Goal: Information Seeking & Learning: Compare options

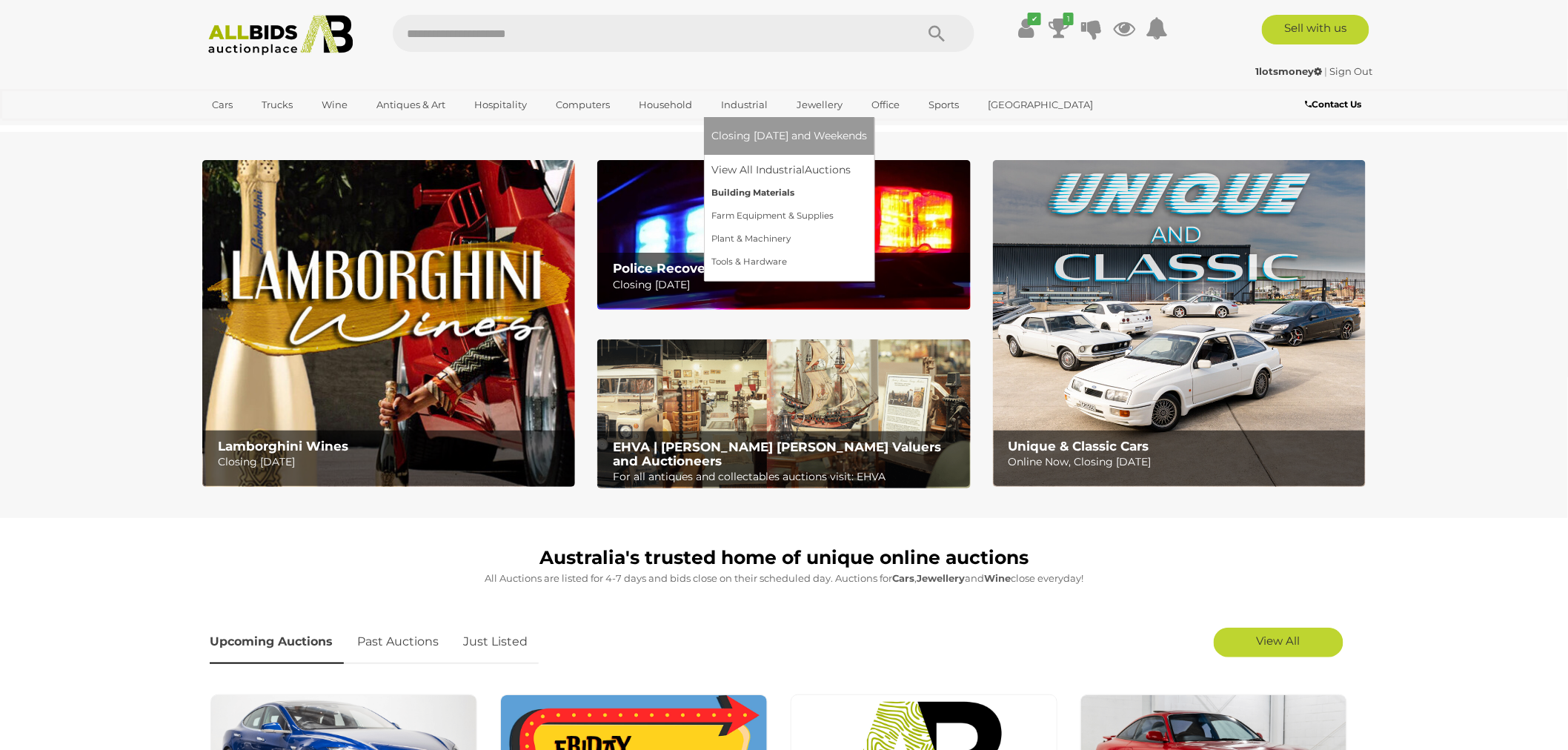
click at [750, 195] on link "Building Materials" at bounding box center [789, 193] width 155 height 23
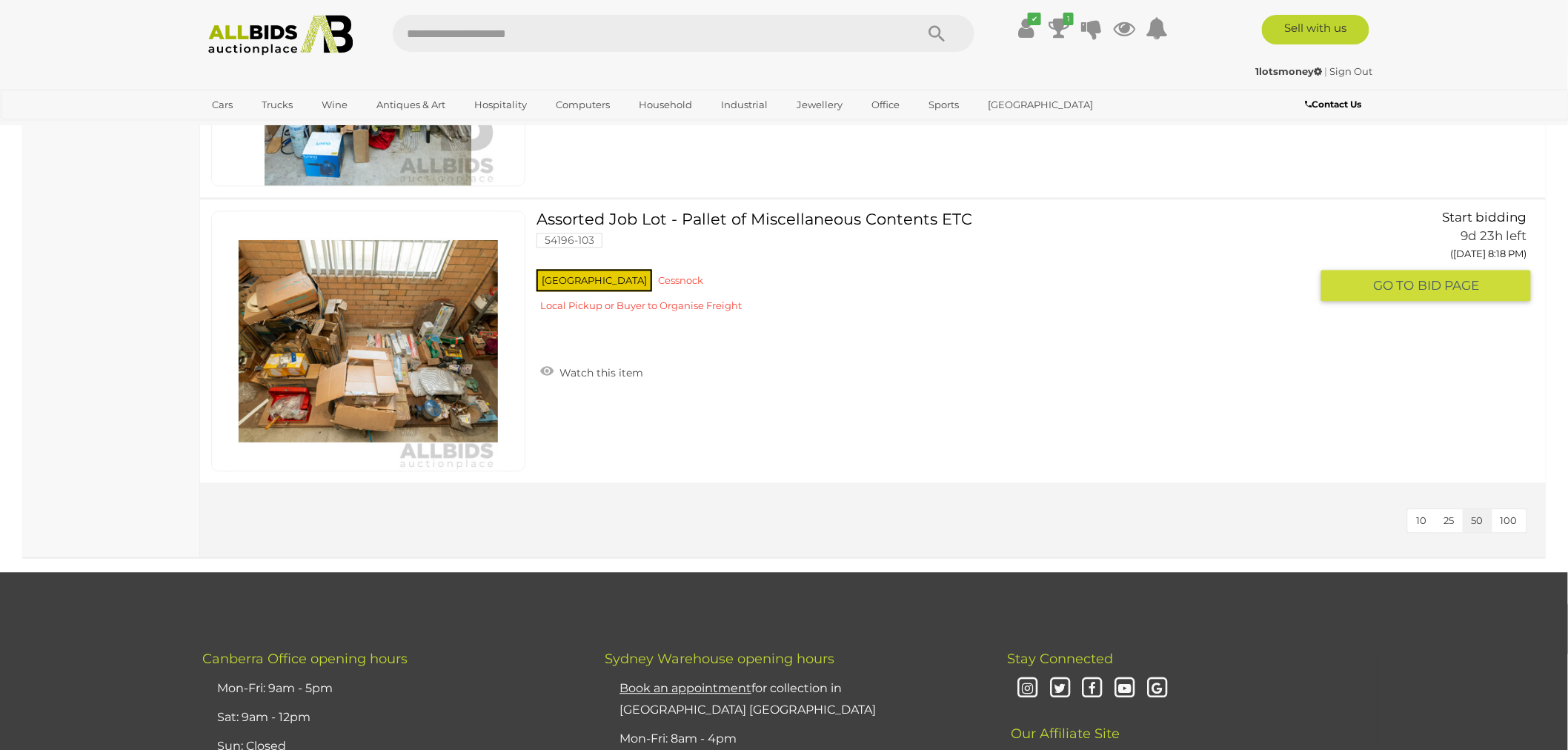
scroll to position [3554, 0]
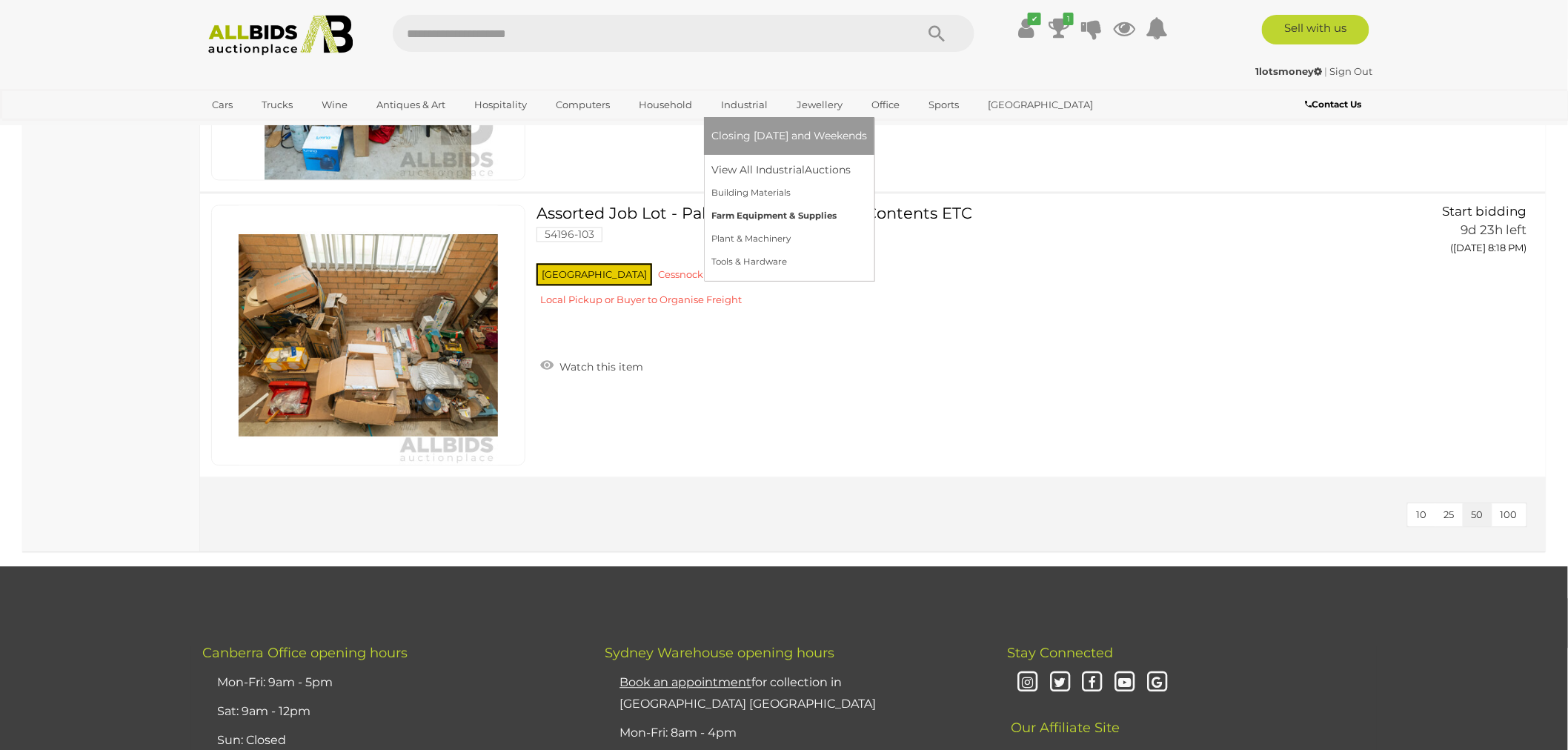
click at [747, 211] on link "Farm Equipment & Supplies" at bounding box center [789, 216] width 155 height 23
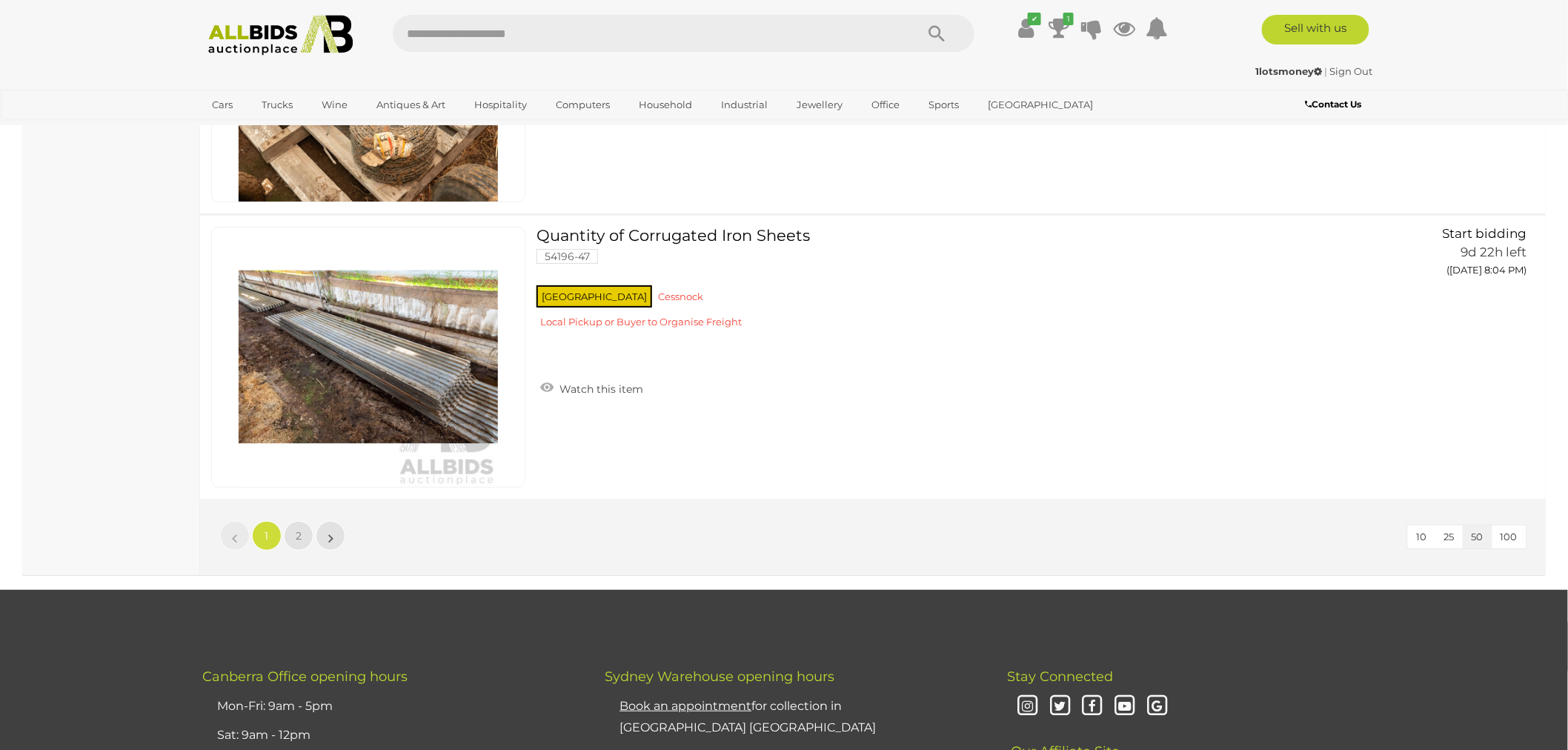
scroll to position [14090, 0]
click at [299, 528] on span "2" at bounding box center [299, 535] width 6 height 13
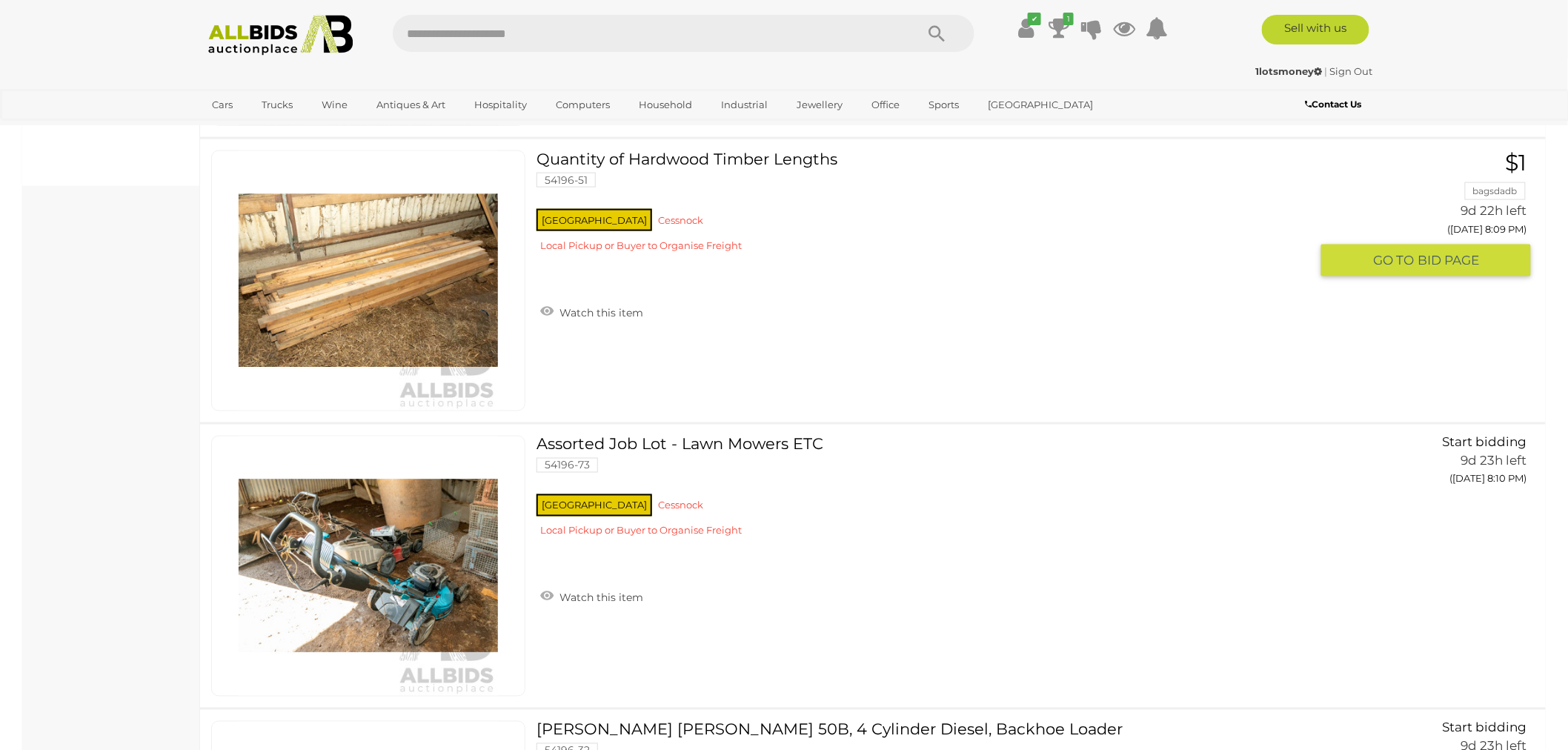
scroll to position [758, 0]
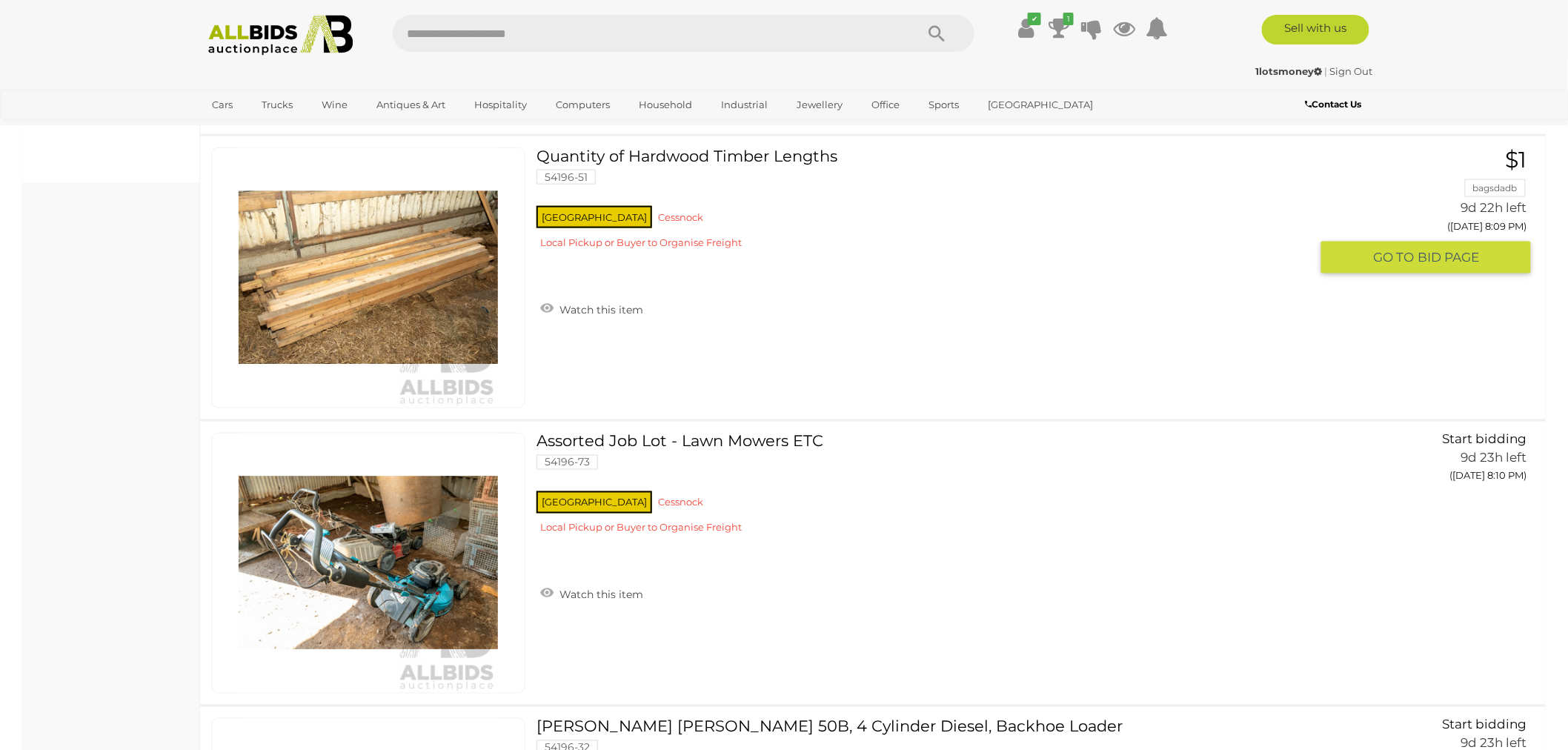
click at [409, 267] on link at bounding box center [368, 278] width 314 height 261
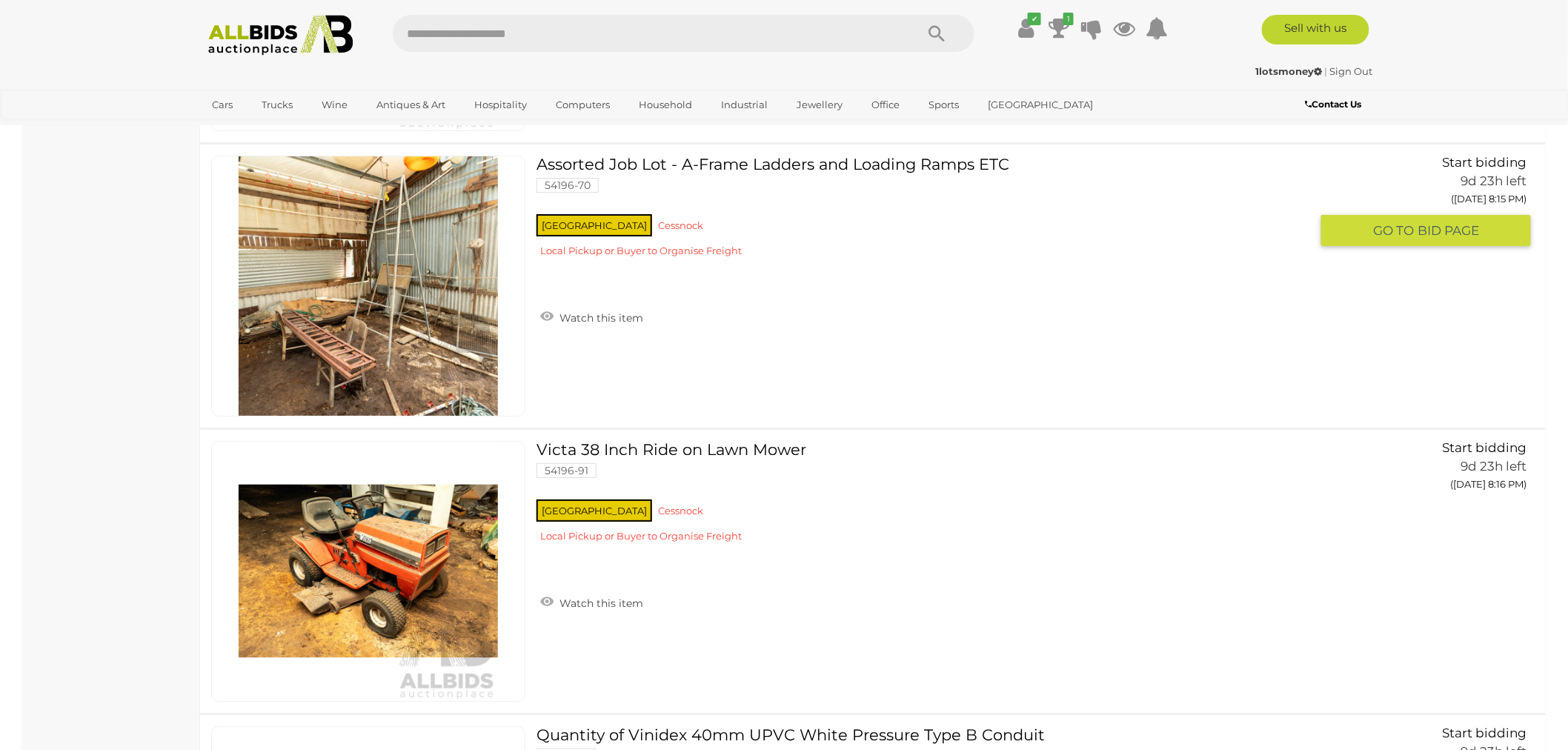
scroll to position [2181, 0]
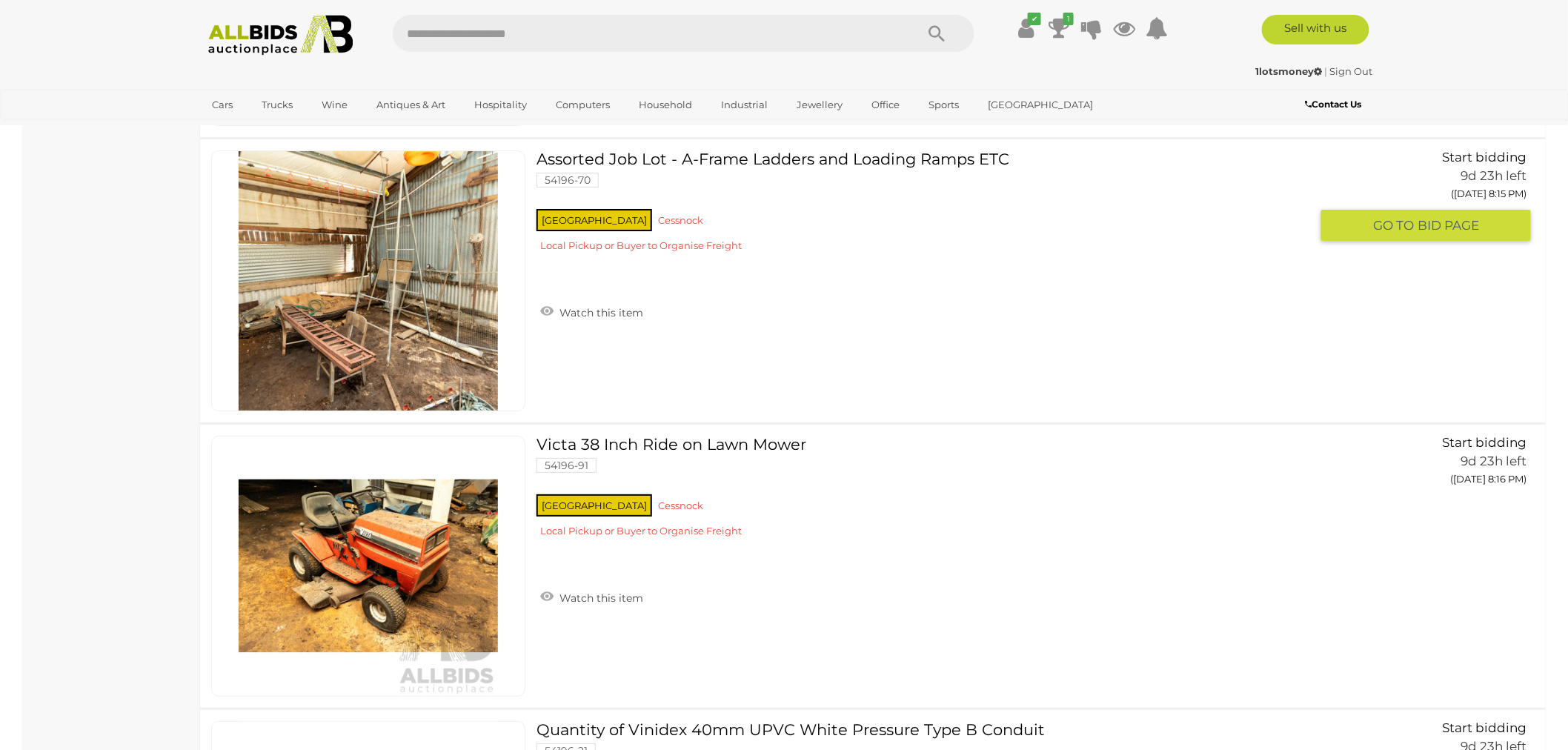
click at [741, 157] on link "Assorted Job Lot - A-Frame Ladders and Loading Ramps ETC 54196-70 [GEOGRAPHIC_D…" at bounding box center [929, 207] width 762 height 113
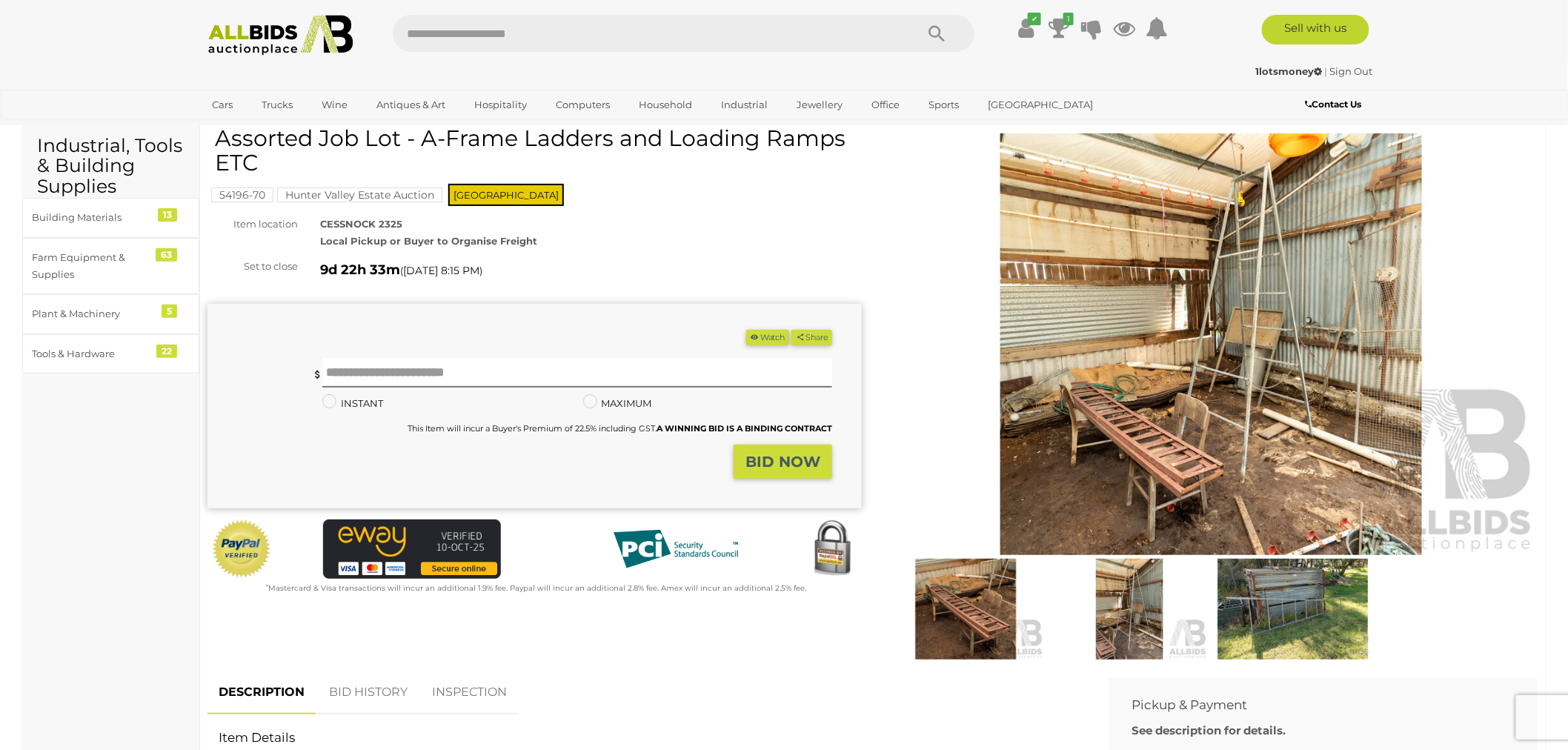
scroll to position [37, 0]
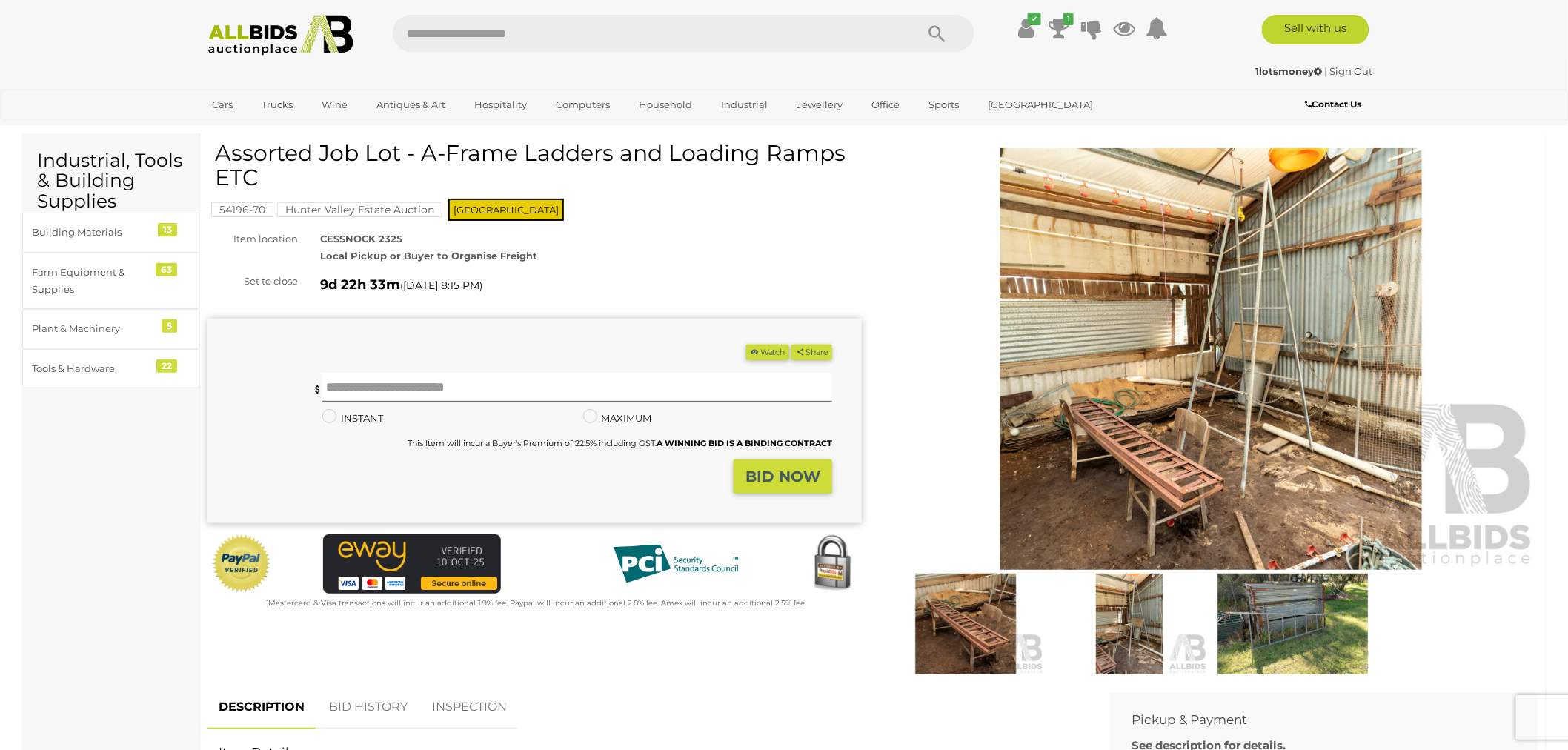
click at [1273, 332] on img at bounding box center [1212, 358] width 654 height 422
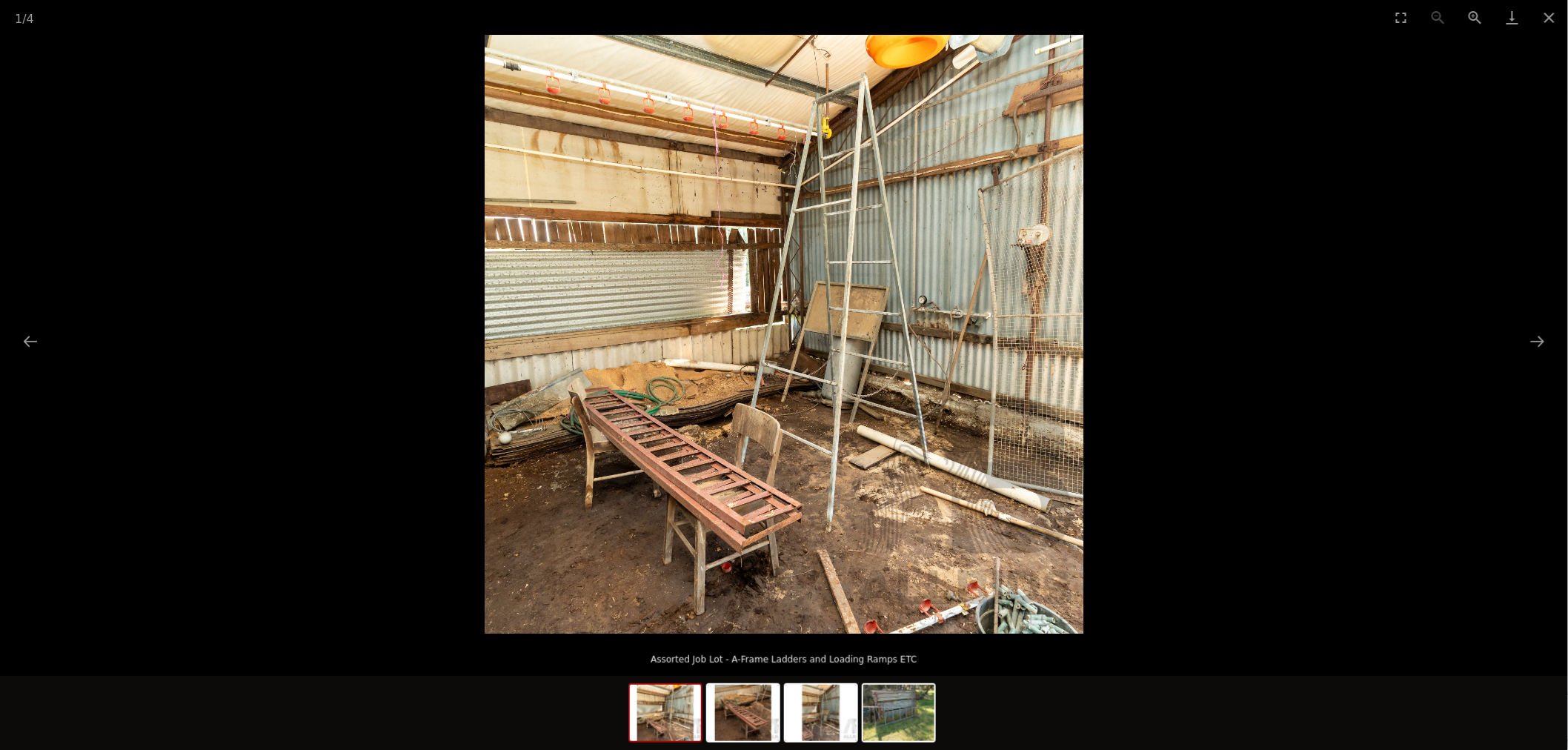
scroll to position [36, 0]
click at [1538, 341] on button "Next slide" at bounding box center [1538, 341] width 31 height 28
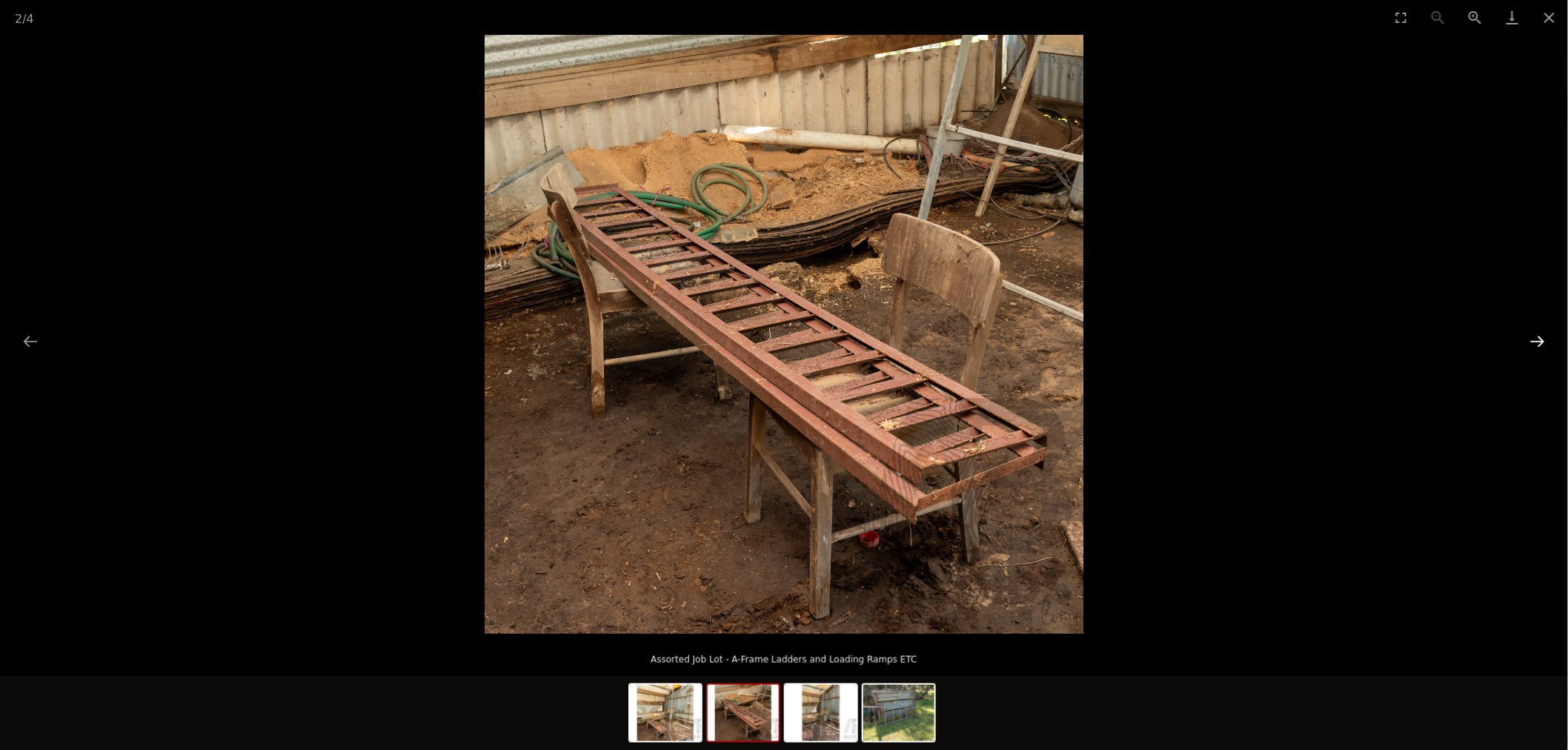
click at [1538, 341] on button "Next slide" at bounding box center [1538, 341] width 31 height 28
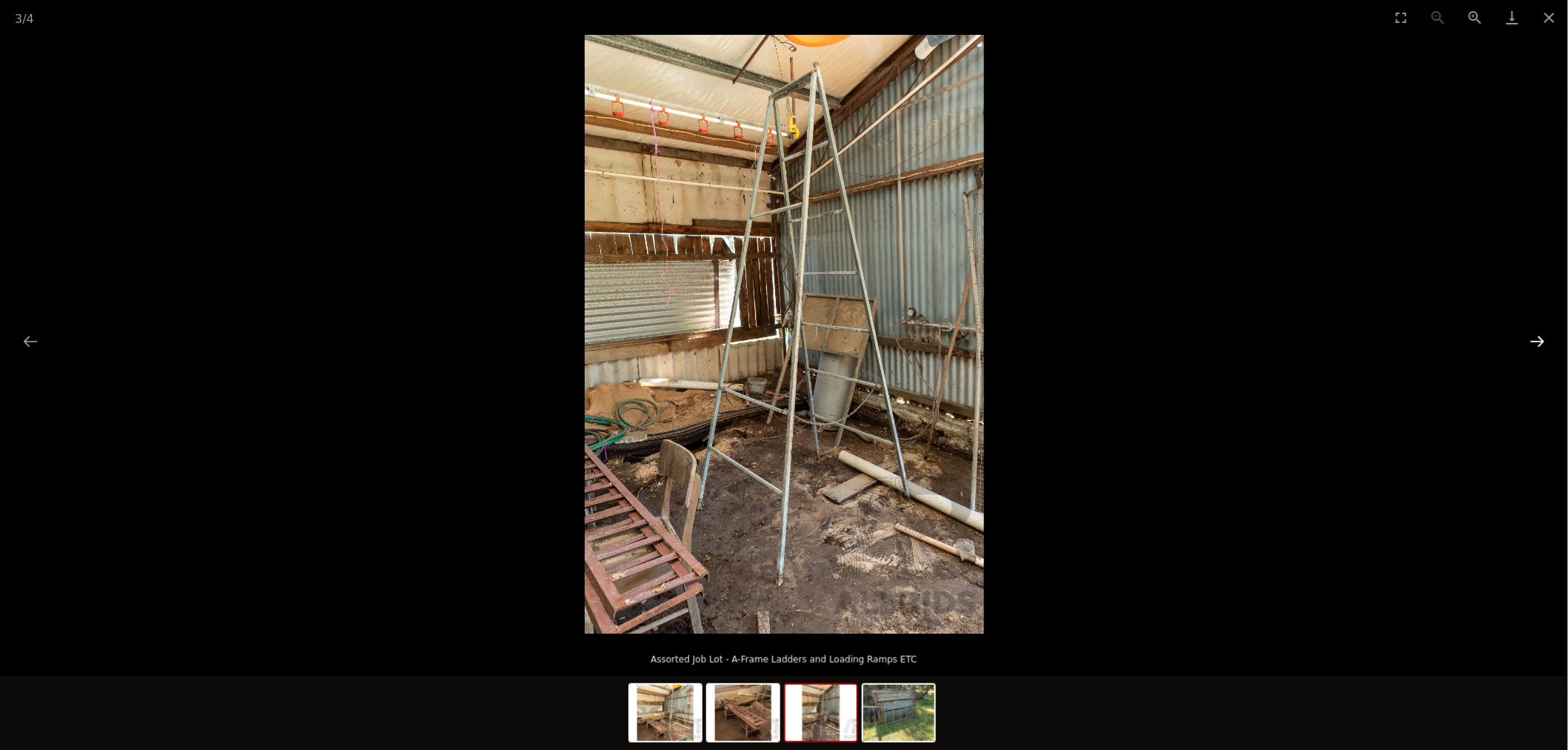
click at [1538, 341] on button "Next slide" at bounding box center [1538, 341] width 31 height 28
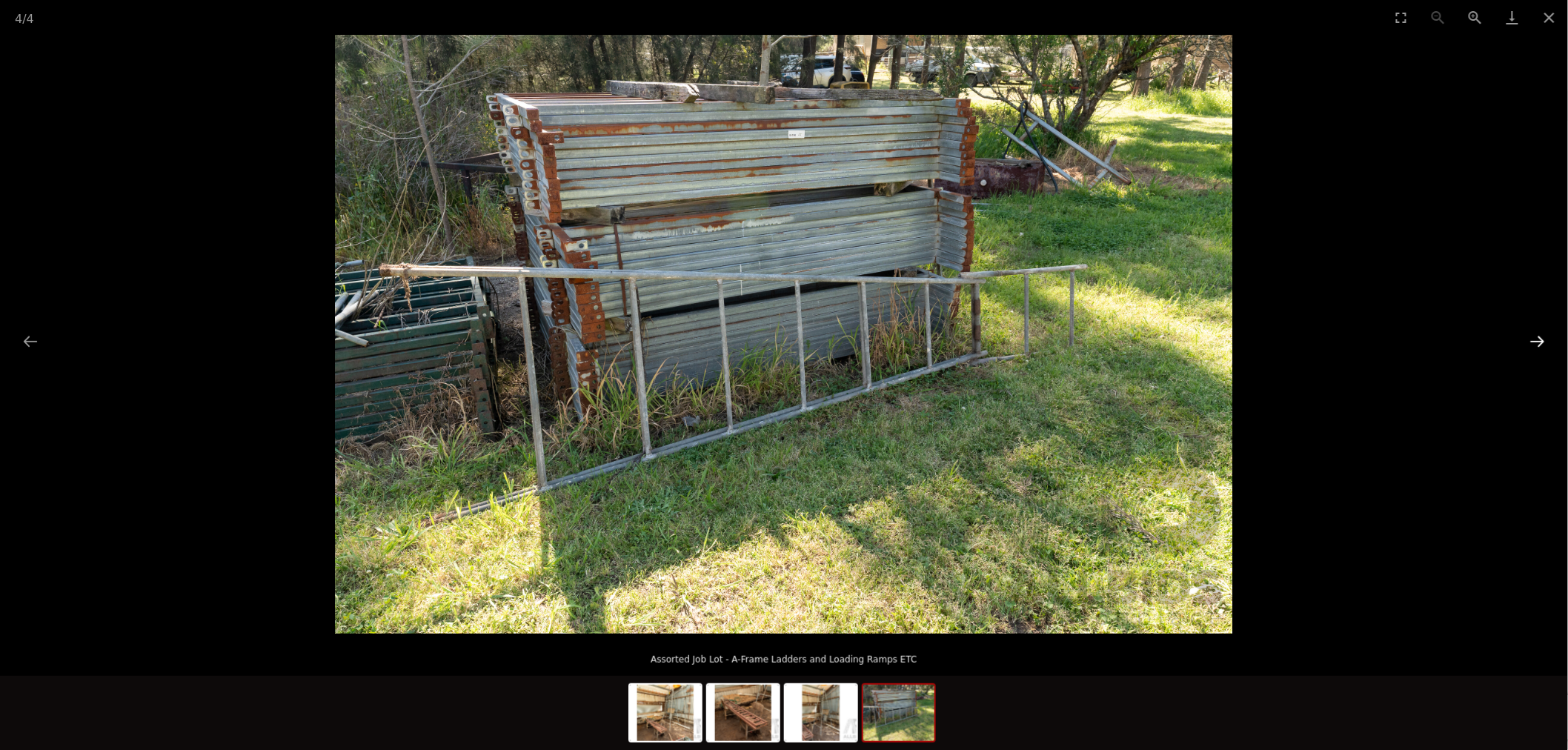
click at [1538, 341] on button "Next slide" at bounding box center [1538, 341] width 31 height 28
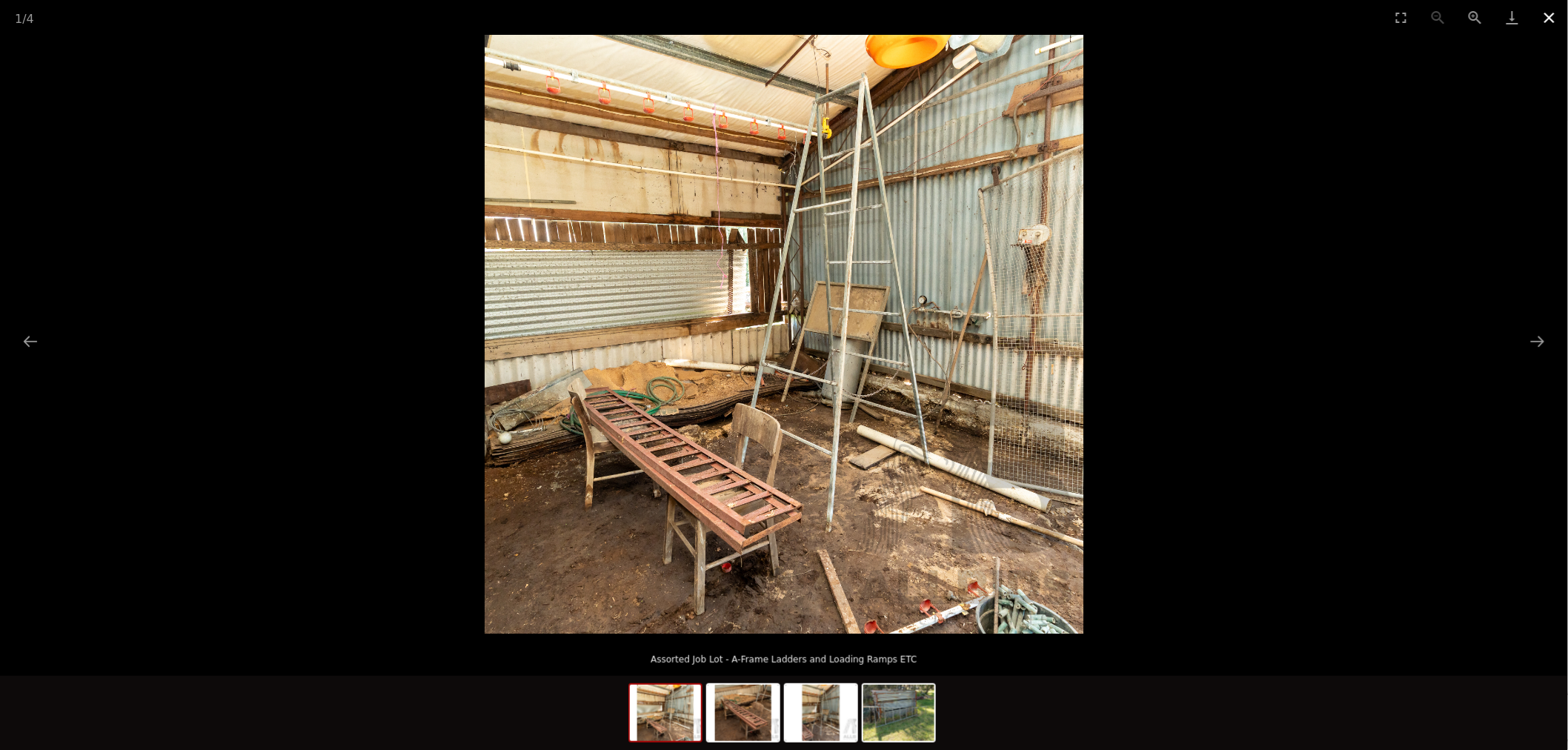
click at [1550, 15] on button "Close gallery" at bounding box center [1549, 17] width 37 height 35
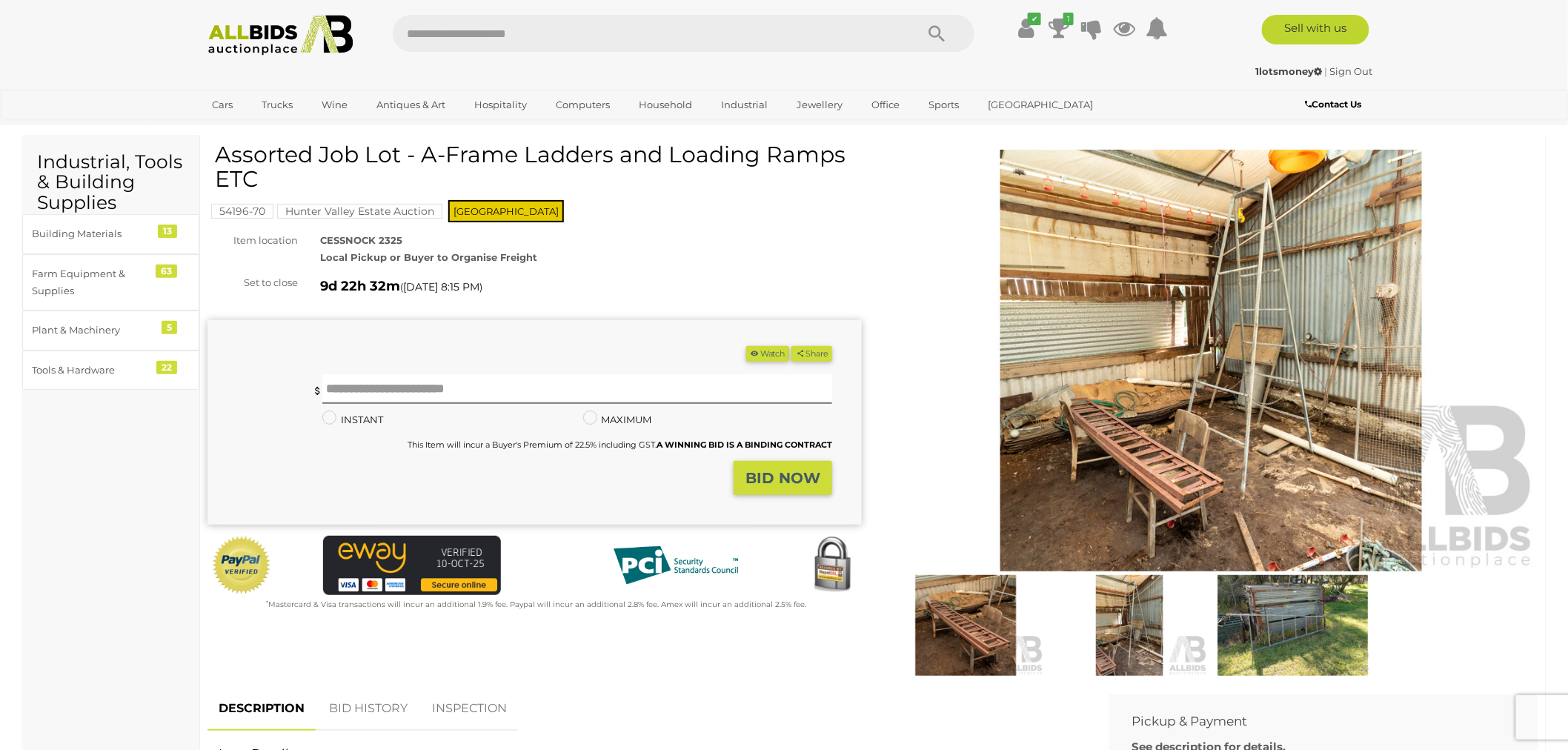
scroll to position [37, 0]
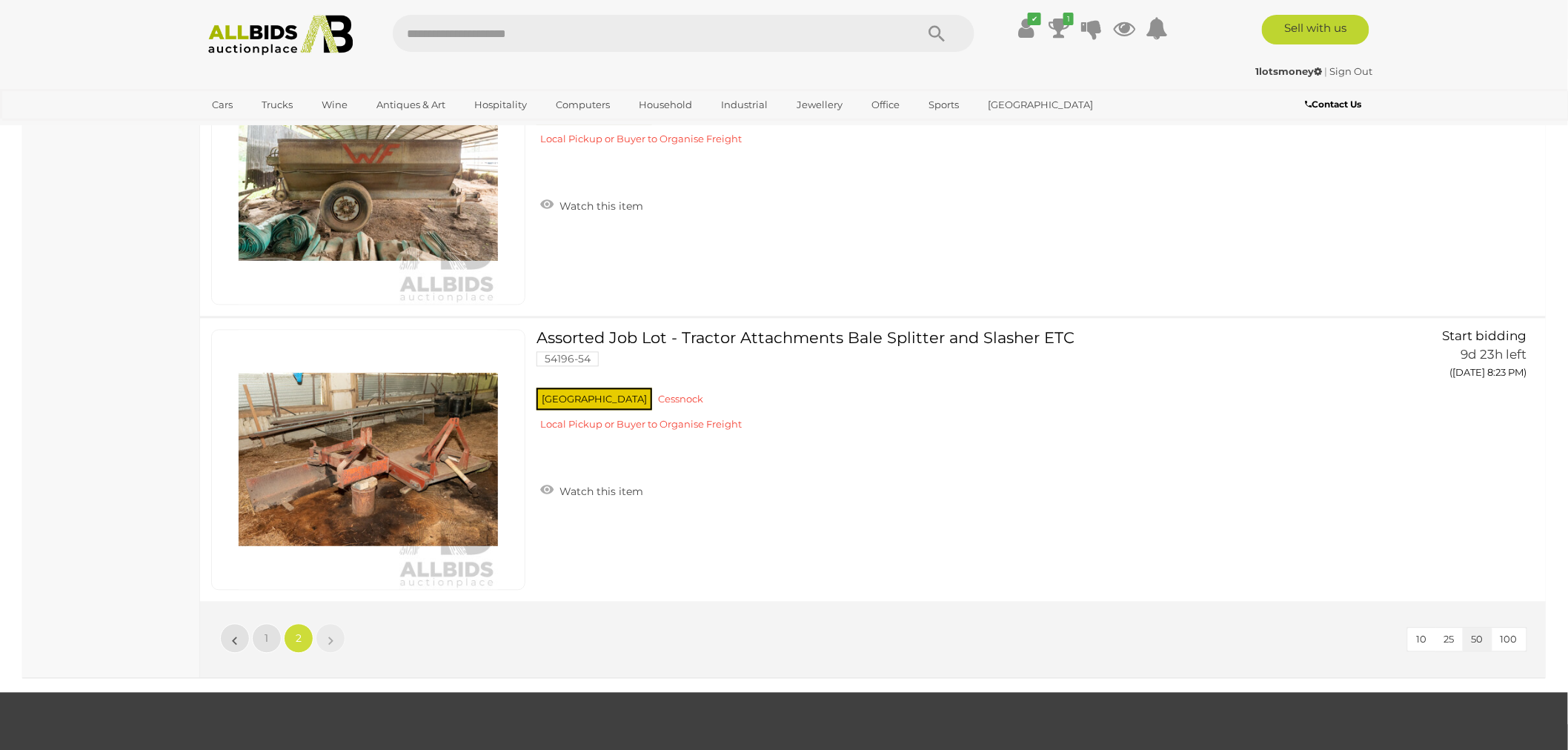
scroll to position [3430, 0]
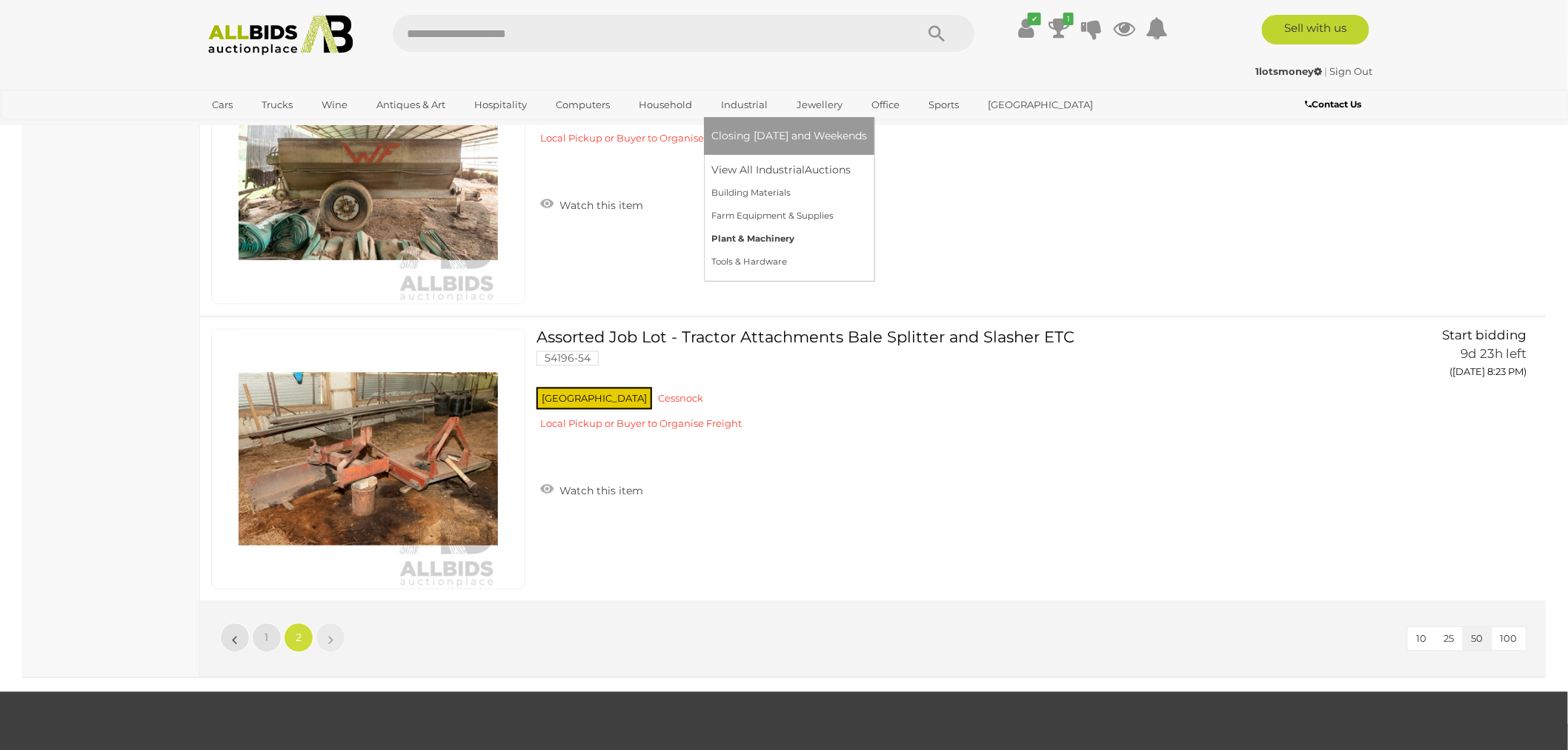
click at [739, 238] on link "Plant & Machinery" at bounding box center [789, 239] width 155 height 23
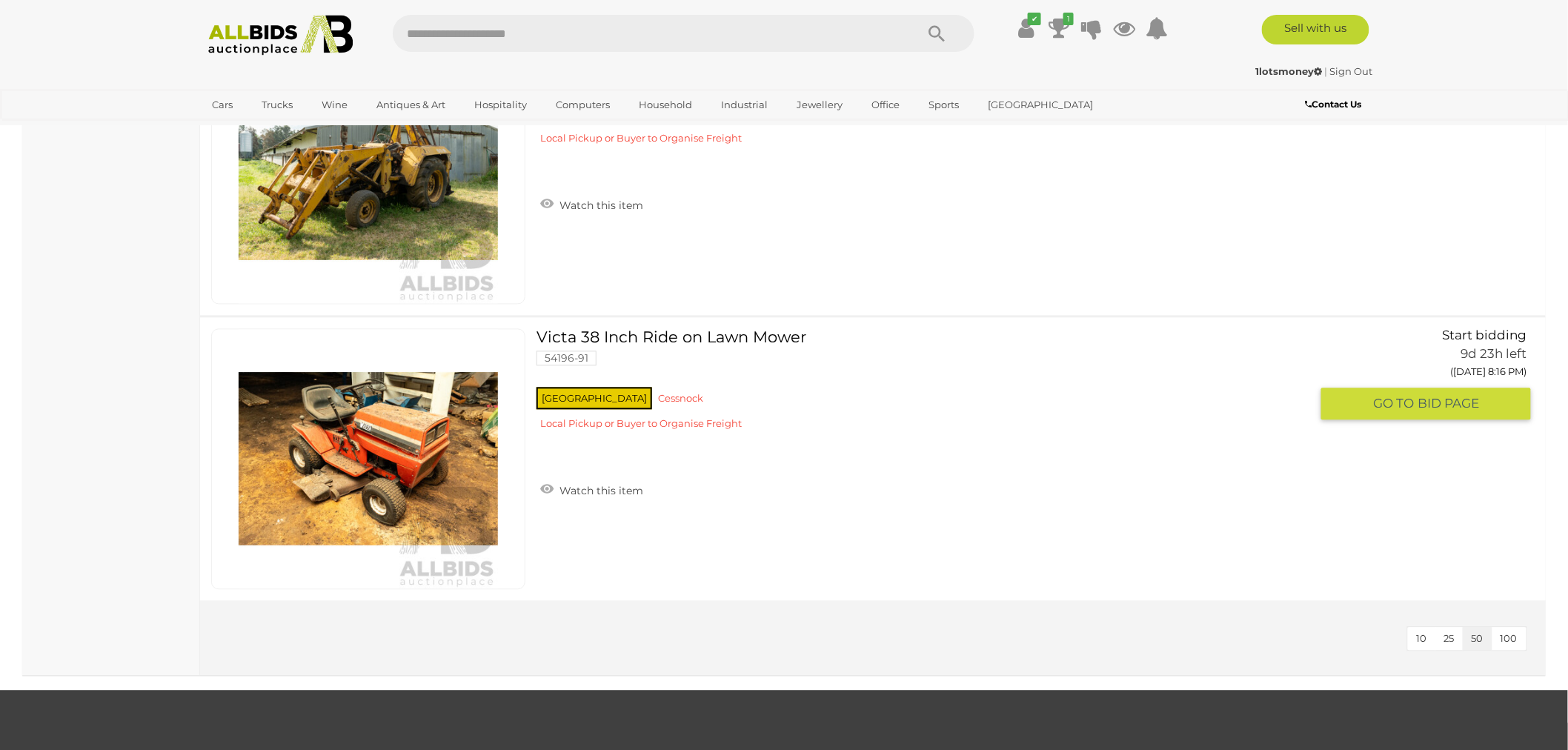
scroll to position [1164, 0]
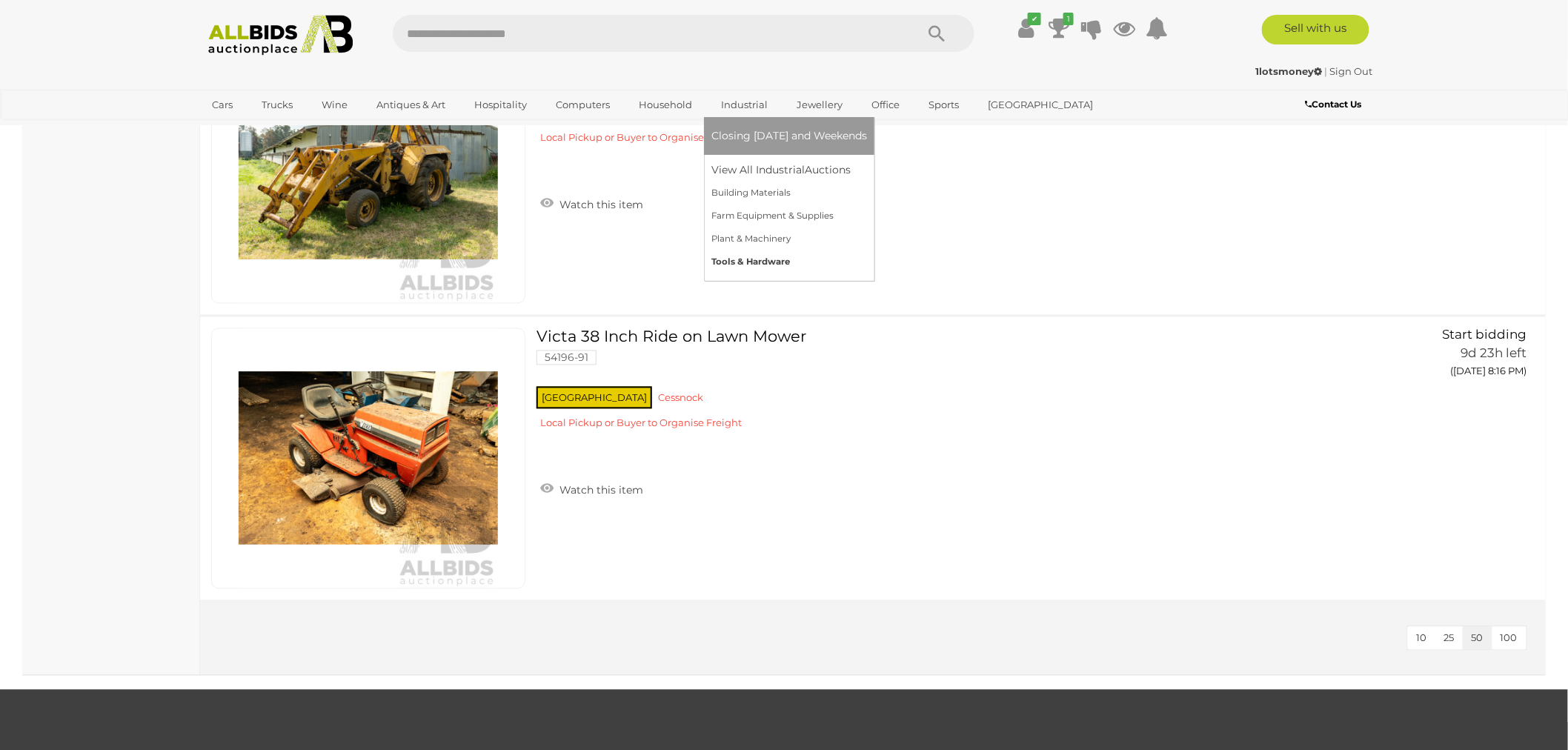
click at [758, 258] on link "Tools & Hardware" at bounding box center [789, 262] width 155 height 23
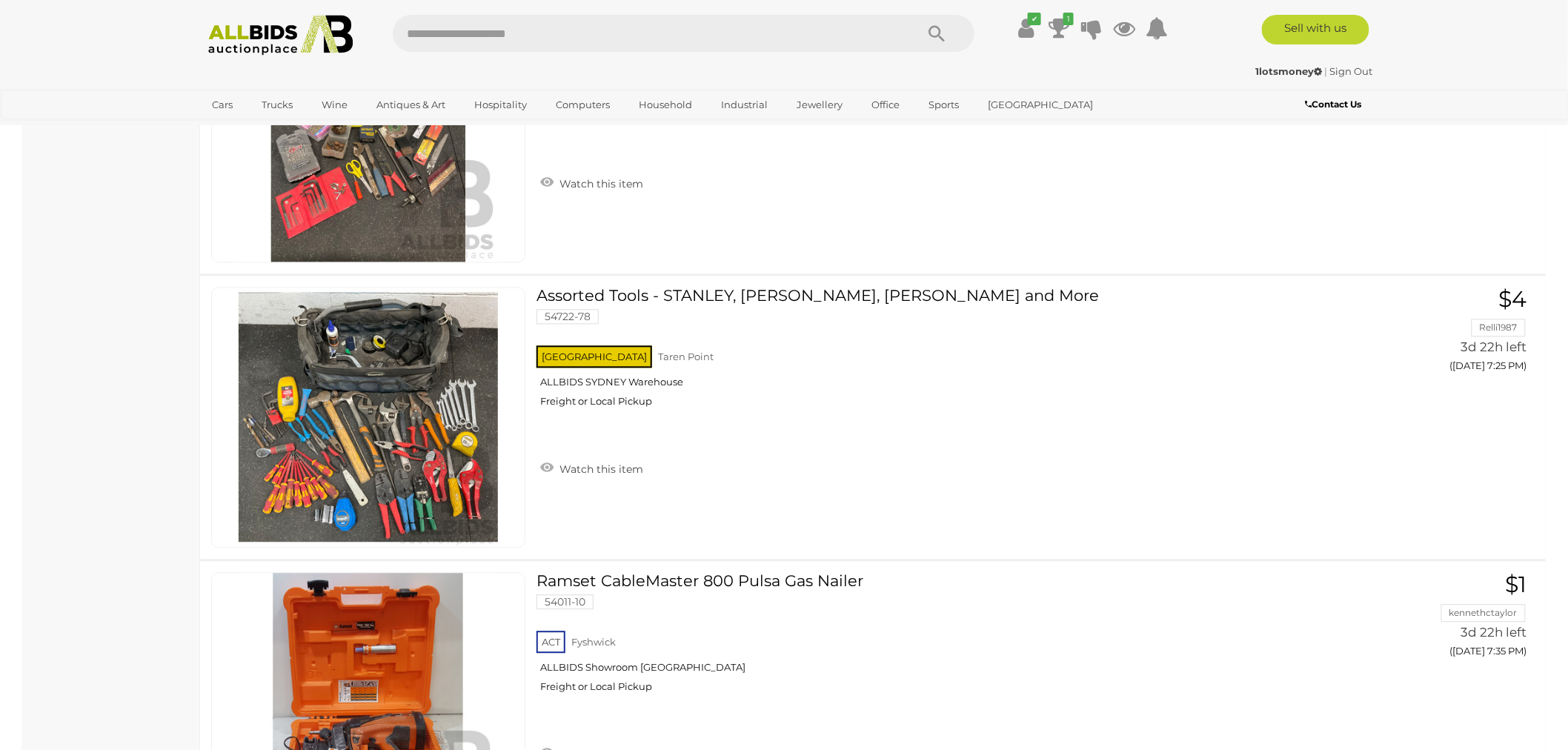
scroll to position [1205, 0]
click at [765, 290] on link "Assorted Tools - STANLEY, HARON, TROJAN and More 54722-78 NSW Taren Point" at bounding box center [929, 353] width 762 height 132
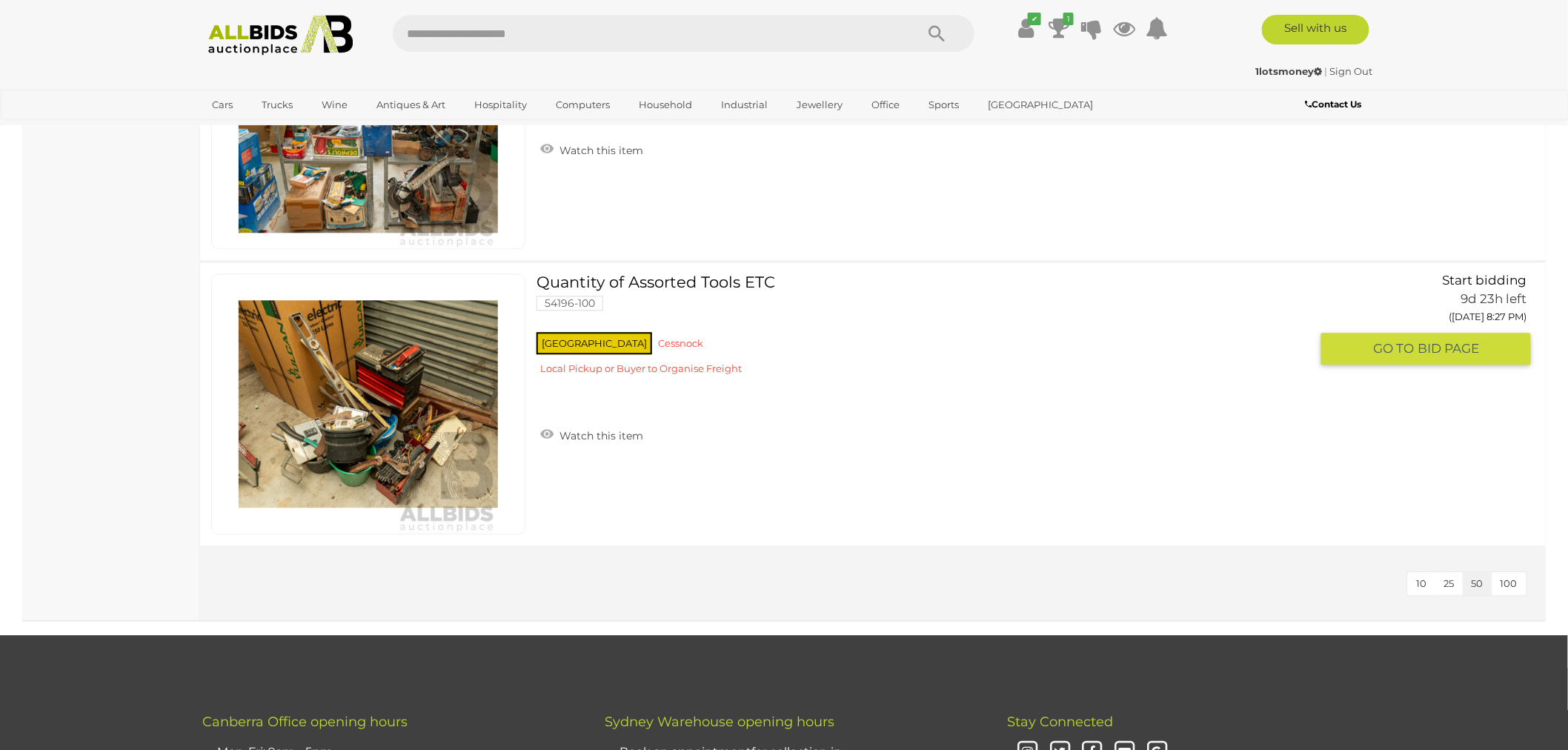
scroll to position [6071, 0]
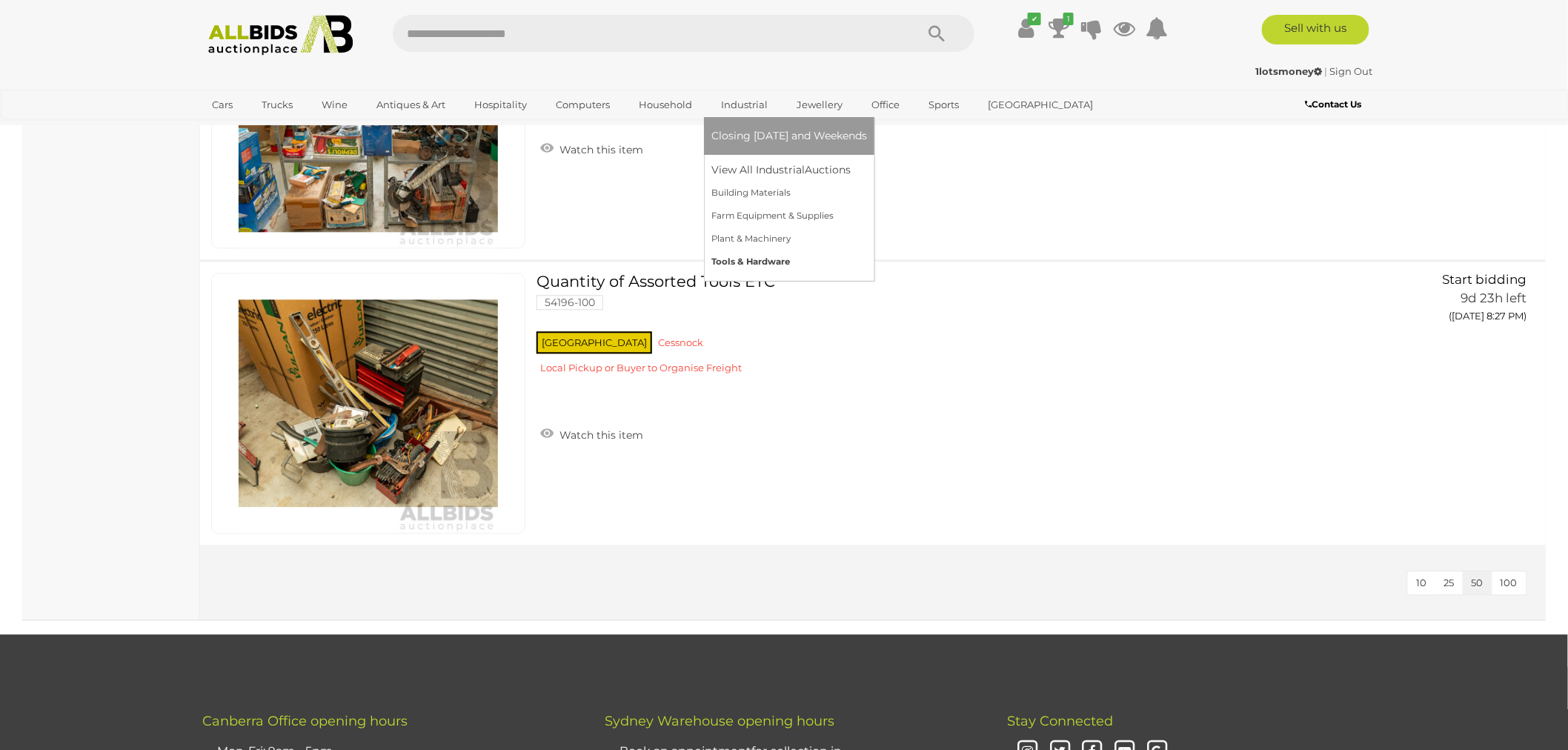
click at [749, 263] on link "Tools & Hardware" at bounding box center [789, 262] width 155 height 23
